Goal: Transaction & Acquisition: Purchase product/service

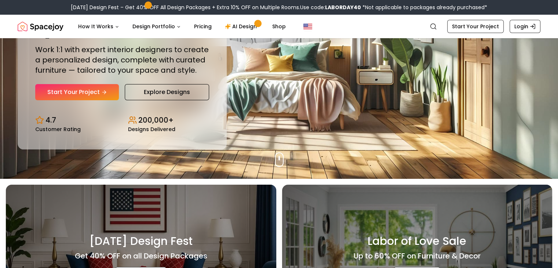
scroll to position [89, 0]
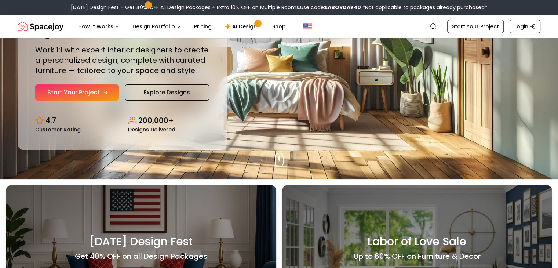
click at [80, 92] on link "Start Your Project" at bounding box center [77, 92] width 84 height 16
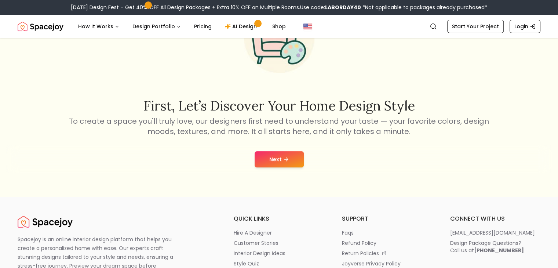
scroll to position [71, 0]
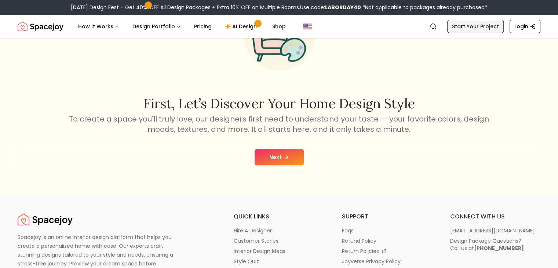
click at [484, 27] on link "Start Your Project" at bounding box center [475, 26] width 57 height 13
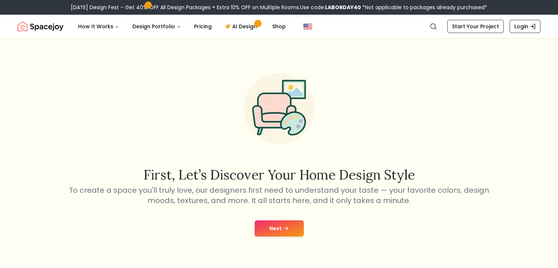
click at [261, 228] on button "Next" at bounding box center [279, 228] width 49 height 16
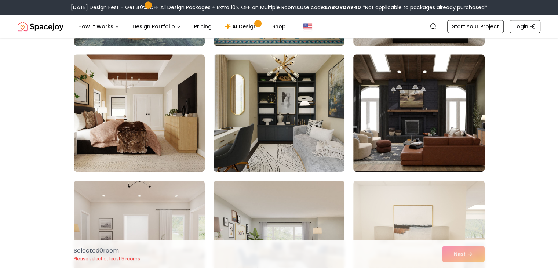
scroll to position [426, 0]
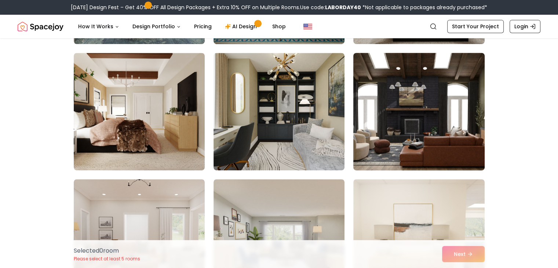
click at [379, 110] on img at bounding box center [419, 111] width 138 height 123
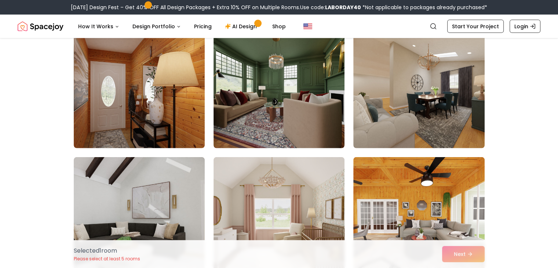
scroll to position [1711, 0]
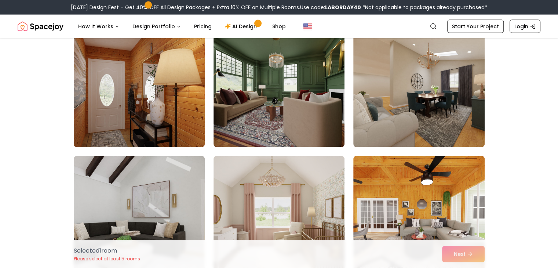
click at [135, 99] on img at bounding box center [139, 88] width 138 height 123
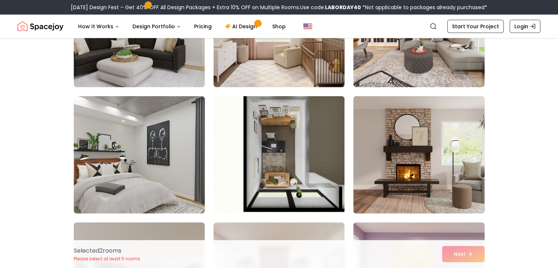
scroll to position [1903, 0]
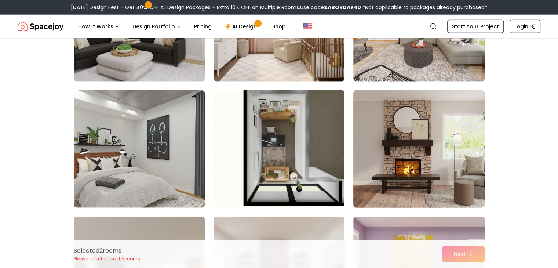
click at [424, 141] on img at bounding box center [419, 148] width 138 height 123
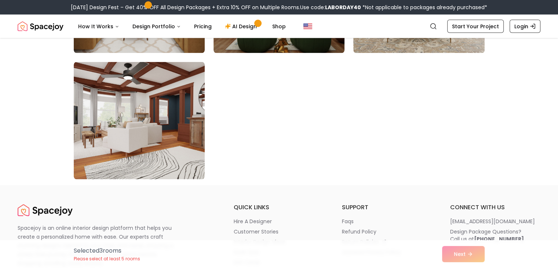
scroll to position [4205, 0]
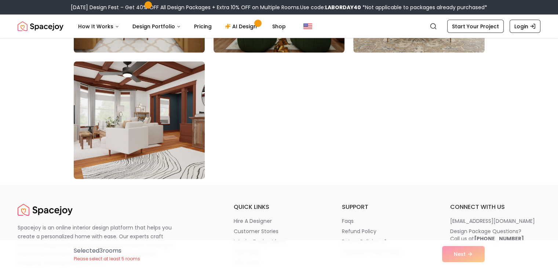
click at [158, 157] on img at bounding box center [139, 120] width 138 height 123
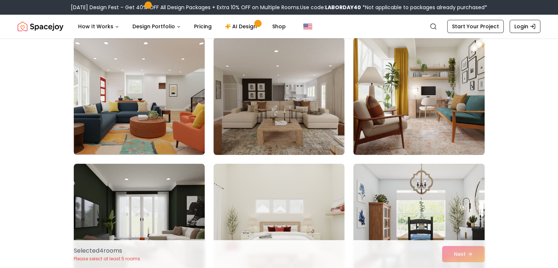
scroll to position [62, 0]
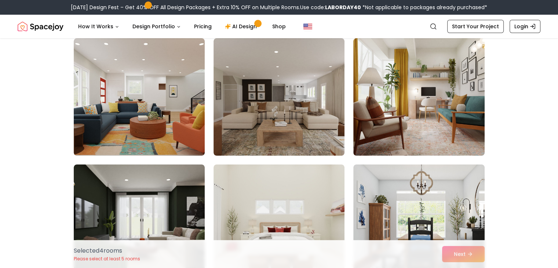
click at [313, 105] on img at bounding box center [279, 96] width 131 height 117
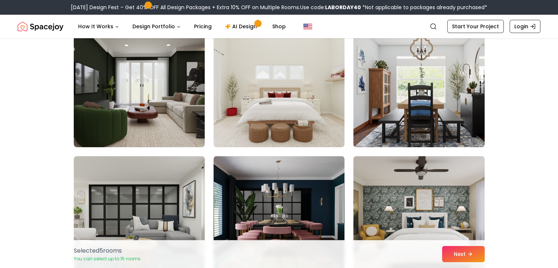
scroll to position [195, 0]
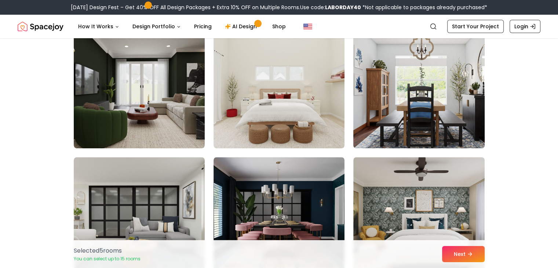
click at [423, 80] on img at bounding box center [419, 89] width 138 height 123
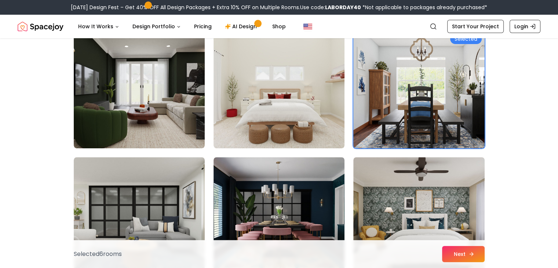
click at [450, 252] on button "Next" at bounding box center [463, 254] width 43 height 16
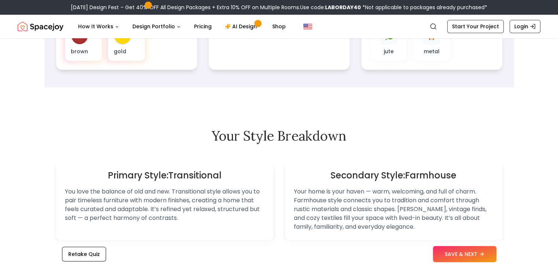
scroll to position [356, 0]
click at [438, 252] on button "SAVE & NEXT" at bounding box center [464, 254] width 63 height 16
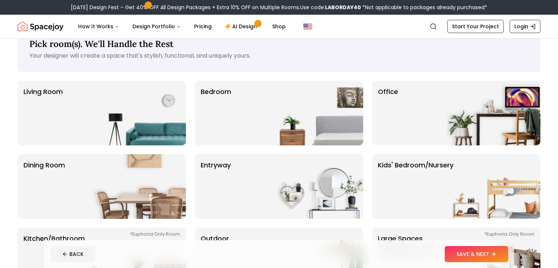
scroll to position [21, 0]
click at [121, 110] on img at bounding box center [139, 113] width 94 height 65
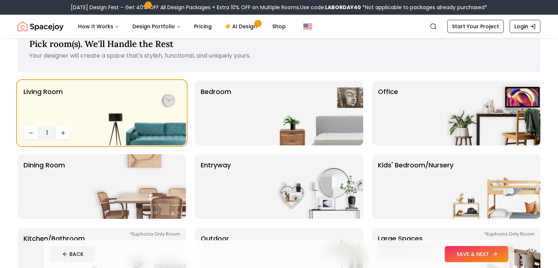
click at [477, 255] on button "SAVE & NEXT" at bounding box center [476, 254] width 63 height 16
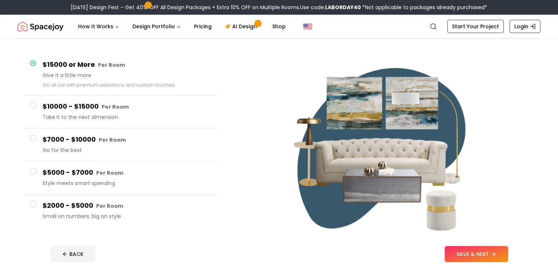
scroll to position [55, 0]
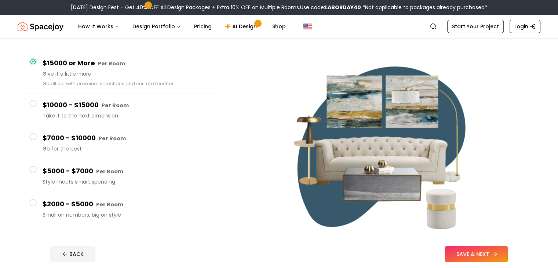
click at [508, 259] on button "SAVE & NEXT" at bounding box center [476, 254] width 63 height 16
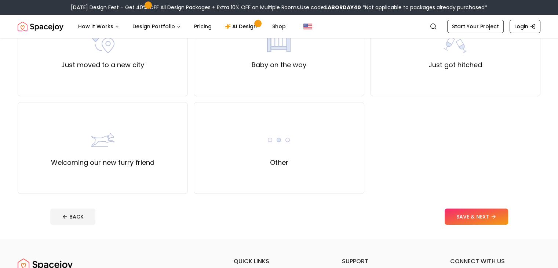
scroll to position [293, 0]
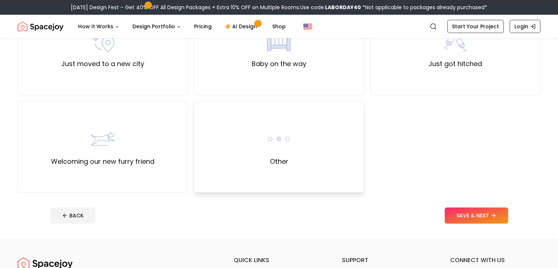
click at [309, 146] on div "Other" at bounding box center [279, 147] width 170 height 92
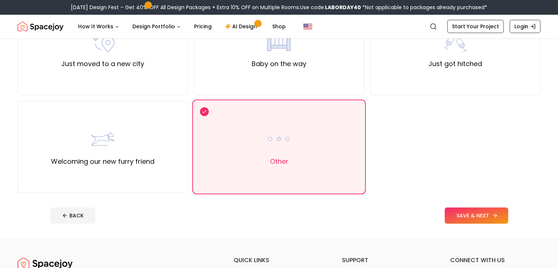
click at [477, 212] on button "SAVE & NEXT" at bounding box center [476, 215] width 63 height 16
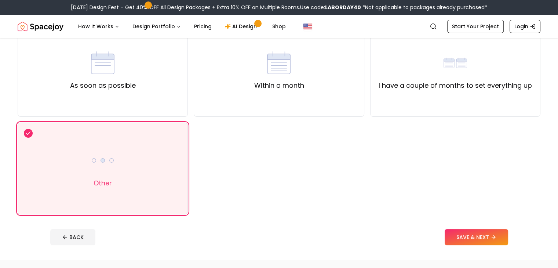
scroll to position [76, 0]
click at [489, 233] on button "SAVE & NEXT" at bounding box center [476, 237] width 63 height 16
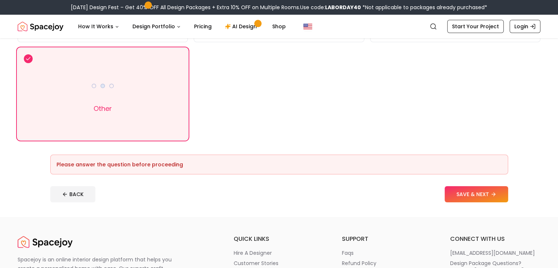
scroll to position [157, 0]
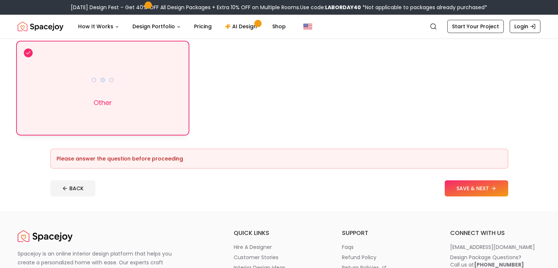
click at [180, 123] on div "Other" at bounding box center [103, 88] width 170 height 92
click at [501, 189] on button "SAVE & NEXT" at bounding box center [476, 188] width 63 height 16
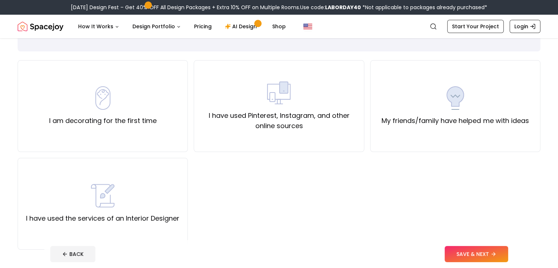
scroll to position [42, 0]
click at [286, 124] on label "I have used Pinterest, Instagram, and other online sources" at bounding box center [279, 120] width 158 height 21
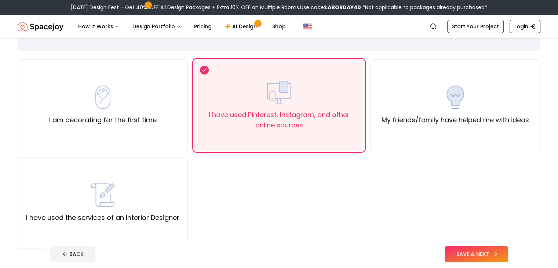
click at [490, 250] on button "SAVE & NEXT" at bounding box center [476, 254] width 63 height 16
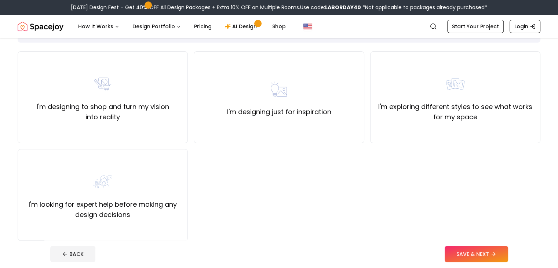
scroll to position [49, 0]
click at [133, 119] on label "I'm designing to shop and turn my vision into reality" at bounding box center [103, 112] width 158 height 21
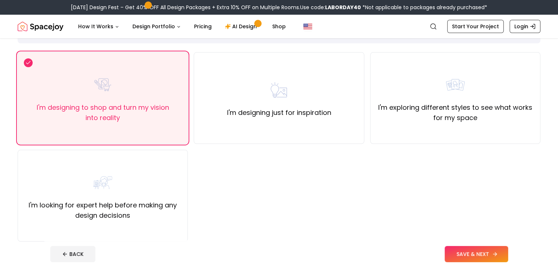
click at [501, 256] on button "SAVE & NEXT" at bounding box center [476, 254] width 63 height 16
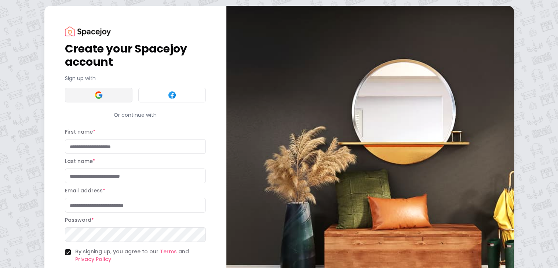
click at [94, 99] on img at bounding box center [98, 95] width 9 height 9
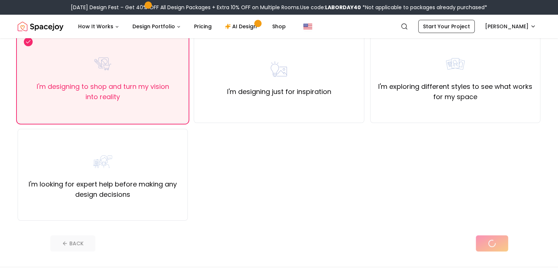
scroll to position [70, 0]
